Goal: Task Accomplishment & Management: Manage account settings

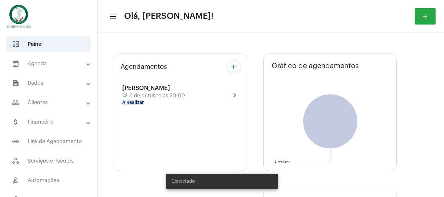
type input "[URL][DOMAIN_NAME]"
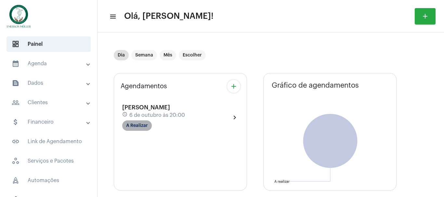
click at [142, 128] on mat-chip "A Realizar" at bounding box center [137, 126] width 30 height 10
click at [142, 128] on body "dashboard Painel calendar_month_outlined Agenda calendar_month_outlined Calendá…" at bounding box center [222, 98] width 444 height 197
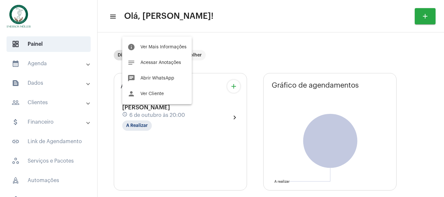
click at [231, 126] on div at bounding box center [222, 98] width 444 height 197
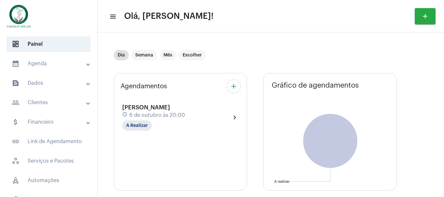
click at [46, 58] on mat-expansion-panel-header "calendar_month_outlined Agenda" at bounding box center [50, 64] width 93 height 16
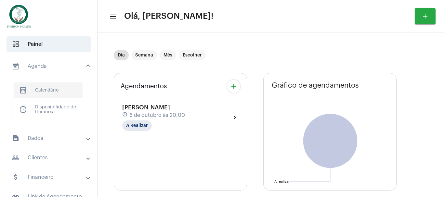
click at [42, 89] on span "calendar_month_outlined Calendário" at bounding box center [48, 91] width 69 height 16
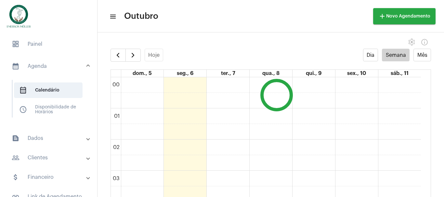
scroll to position [188, 0]
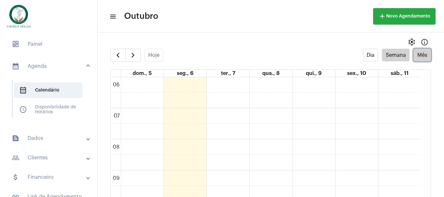
click at [420, 58] on button "Mês" at bounding box center [423, 55] width 18 height 13
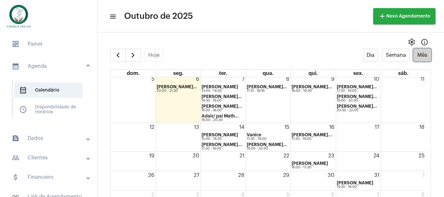
scroll to position [19, 0]
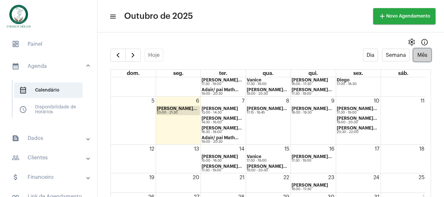
click at [168, 110] on strong "[PERSON_NAME]..." at bounding box center [177, 109] width 40 height 4
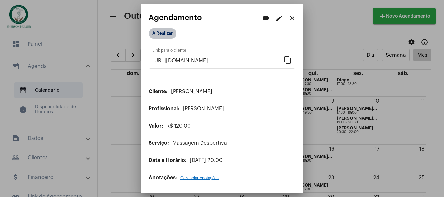
click at [163, 35] on mat-chip "A Realizar" at bounding box center [163, 33] width 28 height 10
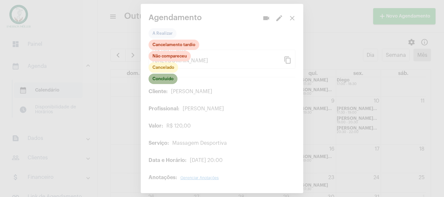
click at [163, 81] on mat-chip "Concluído" at bounding box center [163, 79] width 29 height 10
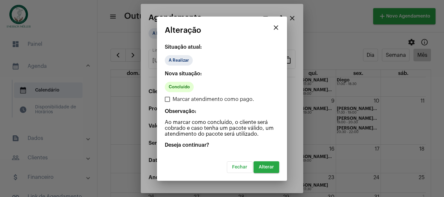
click at [269, 169] on span "Alterar" at bounding box center [266, 167] width 15 height 5
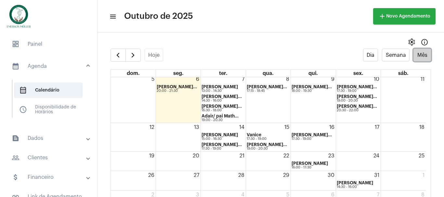
scroll to position [22, 0]
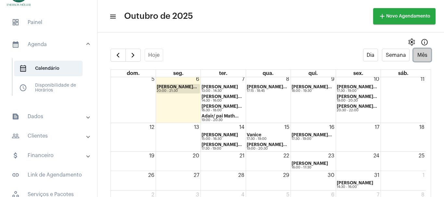
click at [171, 87] on strong "[PERSON_NAME]..." at bounding box center [177, 87] width 40 height 4
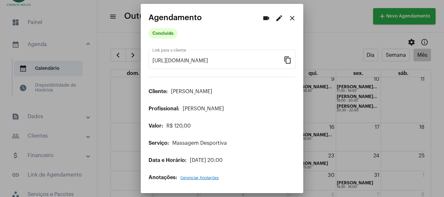
click at [55, 97] on div at bounding box center [222, 98] width 444 height 197
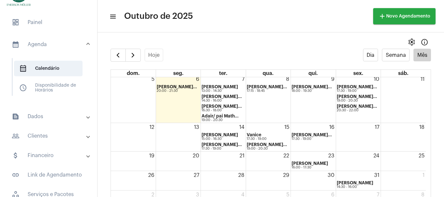
click at [55, 150] on mat-expansion-panel-header "attach_money Financeiro" at bounding box center [50, 156] width 93 height 16
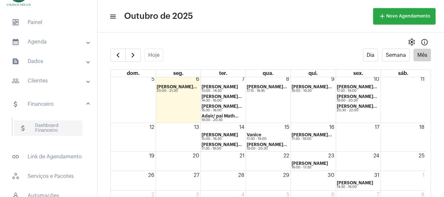
click at [49, 129] on span "attach_money Dashboard Financeiro" at bounding box center [48, 129] width 69 height 16
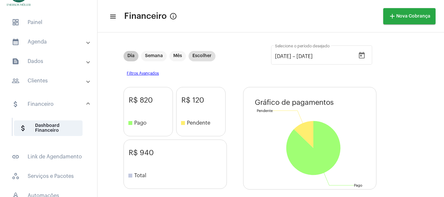
click at [130, 57] on mat-chip "Dia" at bounding box center [131, 56] width 15 height 10
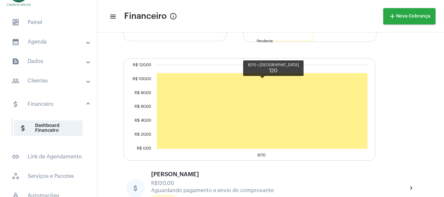
scroll to position [166, 0]
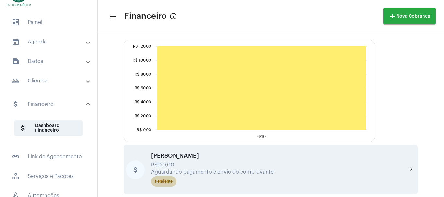
click at [168, 185] on mat-chip "Pendente" at bounding box center [163, 182] width 25 height 10
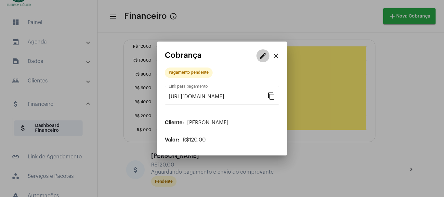
click at [260, 56] on mat-icon "edit" at bounding box center [263, 56] width 8 height 8
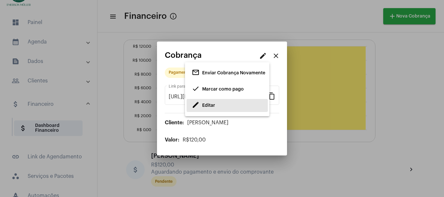
click at [213, 104] on span "Editar" at bounding box center [208, 105] width 13 height 5
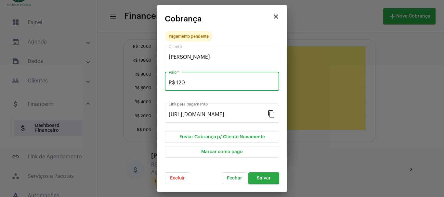
click at [192, 85] on input "R$ 120" at bounding box center [222, 83] width 107 height 6
type input "R$ 110"
click at [262, 181] on button "Salvar" at bounding box center [263, 179] width 31 height 12
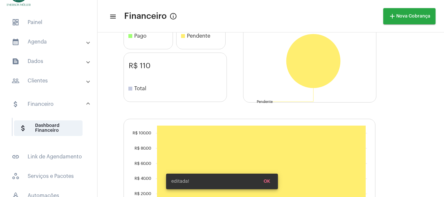
drag, startPoint x: 142, startPoint y: 95, endPoint x: 136, endPoint y: 138, distance: 42.6
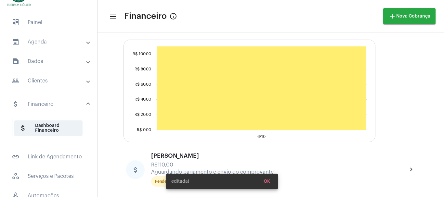
click at [163, 183] on div "editada! OK" at bounding box center [221, 181] width 127 height 31
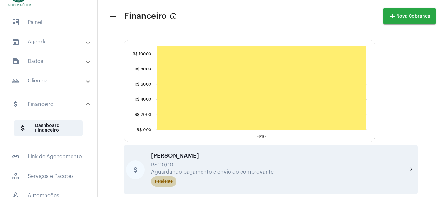
click at [170, 183] on div "Pendente" at bounding box center [164, 182] width 18 height 4
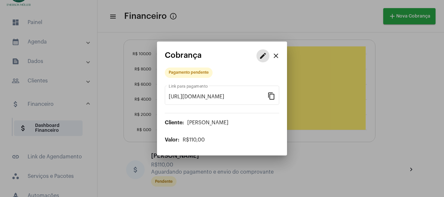
click at [263, 58] on mat-icon "edit" at bounding box center [263, 56] width 8 height 8
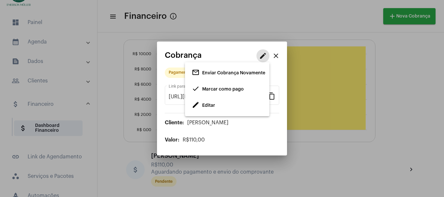
click at [217, 90] on span "Marcar como pago" at bounding box center [223, 89] width 42 height 5
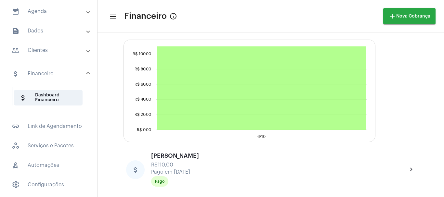
scroll to position [91, 0]
